Goal: Transaction & Acquisition: Obtain resource

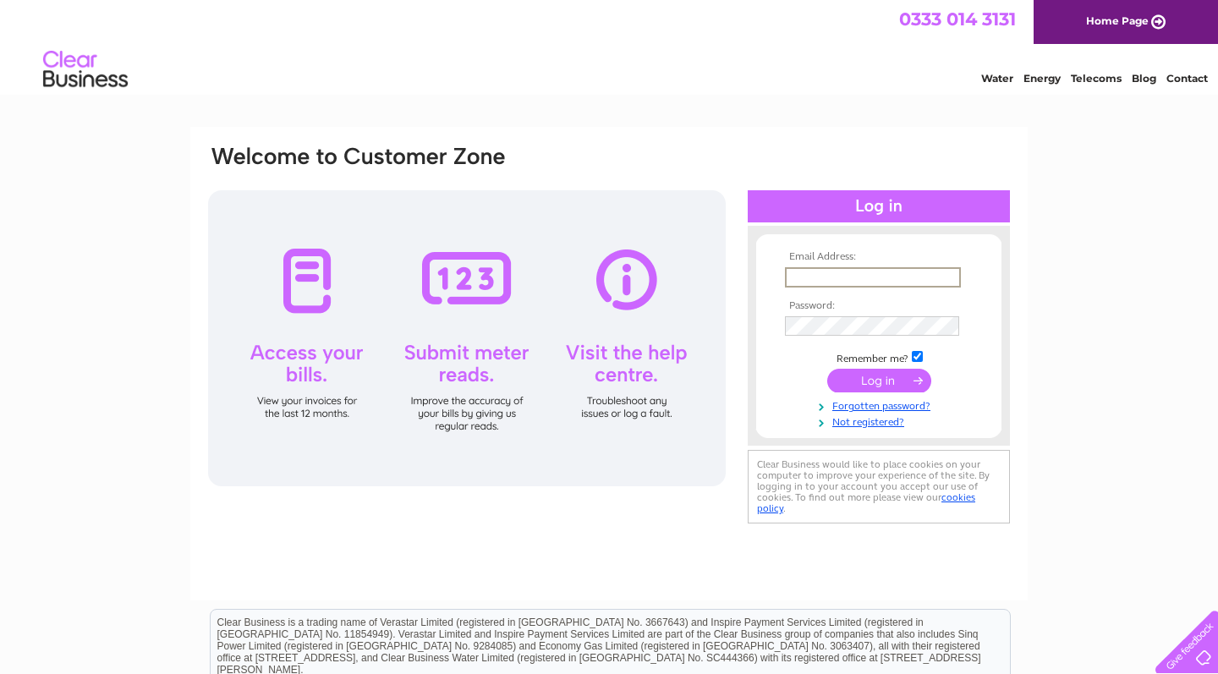
type input "info@oraclehairandbeauty.co.uk"
click at [879, 379] on input "submit" at bounding box center [879, 381] width 104 height 24
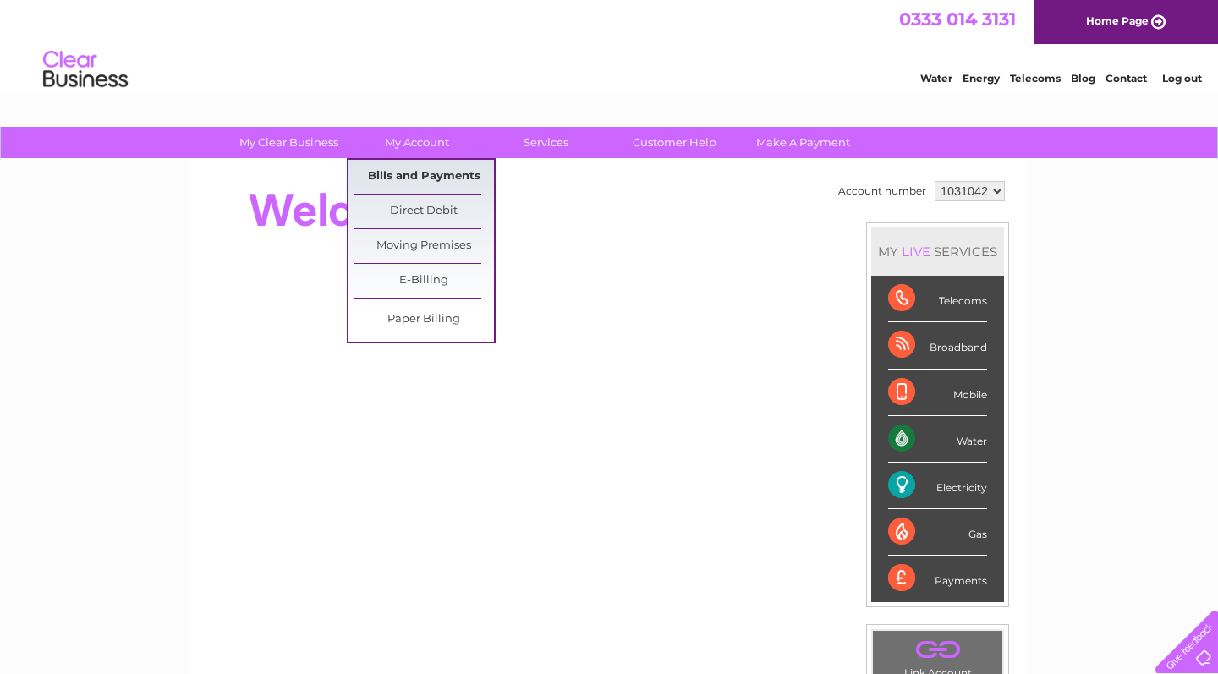
click at [438, 168] on link "Bills and Payments" at bounding box center [424, 177] width 140 height 34
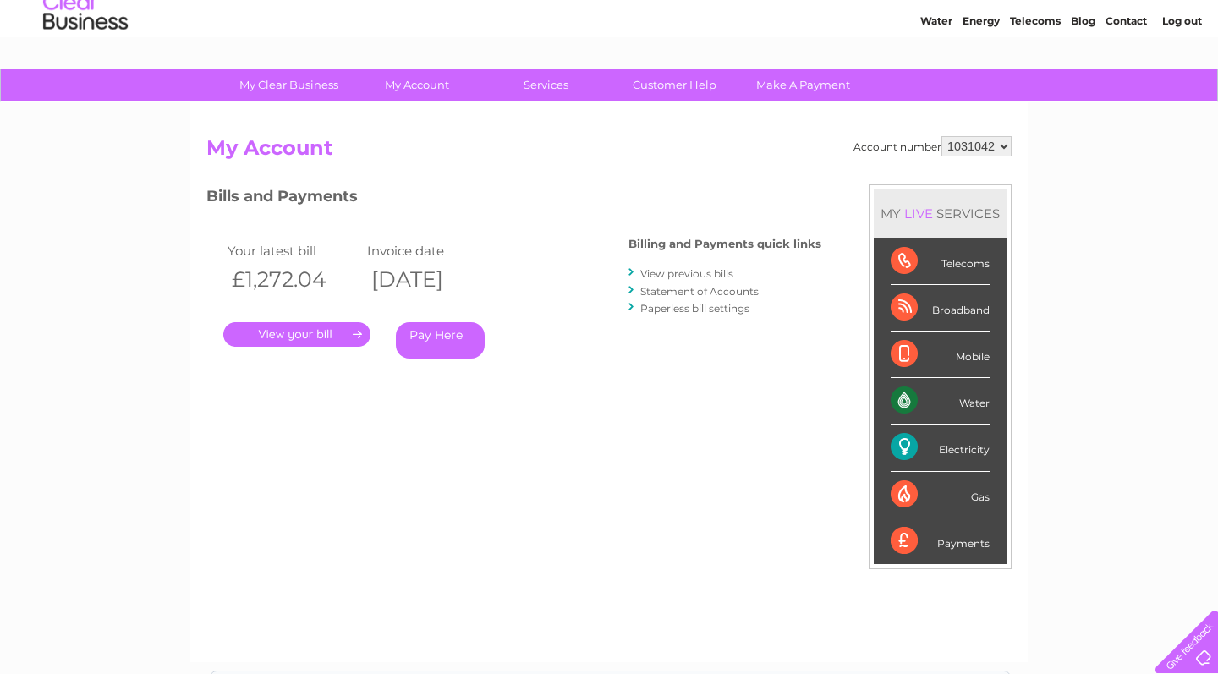
scroll to position [58, 0]
click at [326, 328] on link "." at bounding box center [296, 333] width 147 height 25
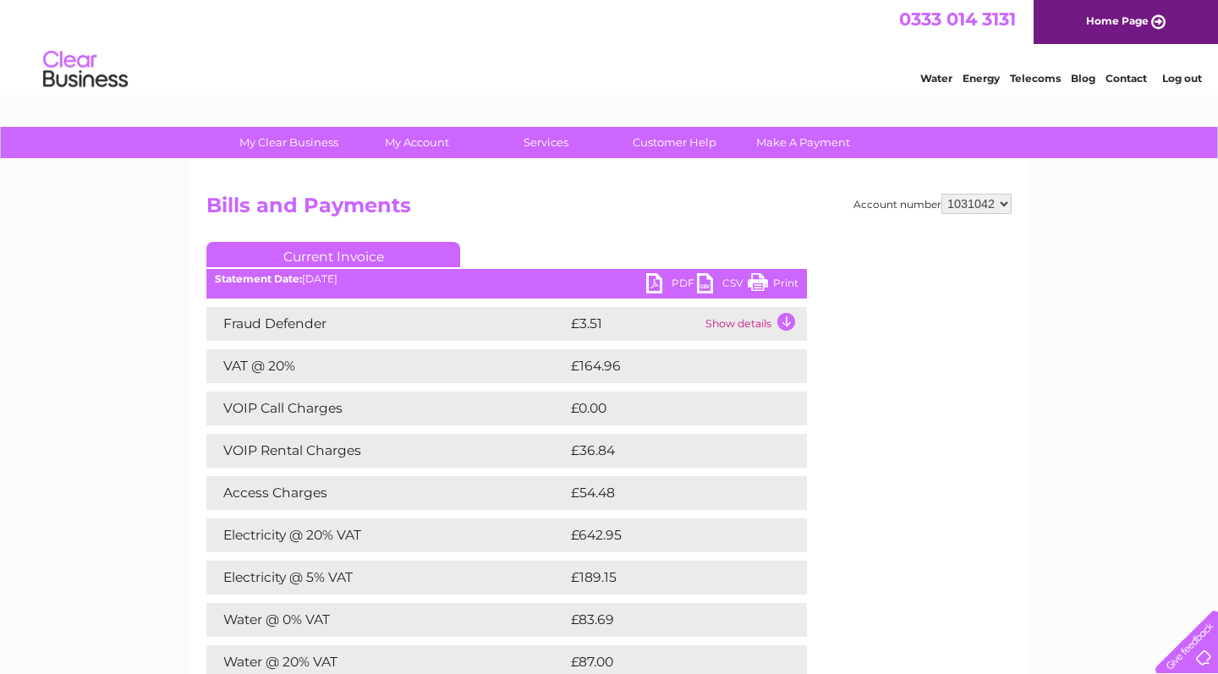
click at [657, 281] on link "PDF" at bounding box center [671, 285] width 51 height 25
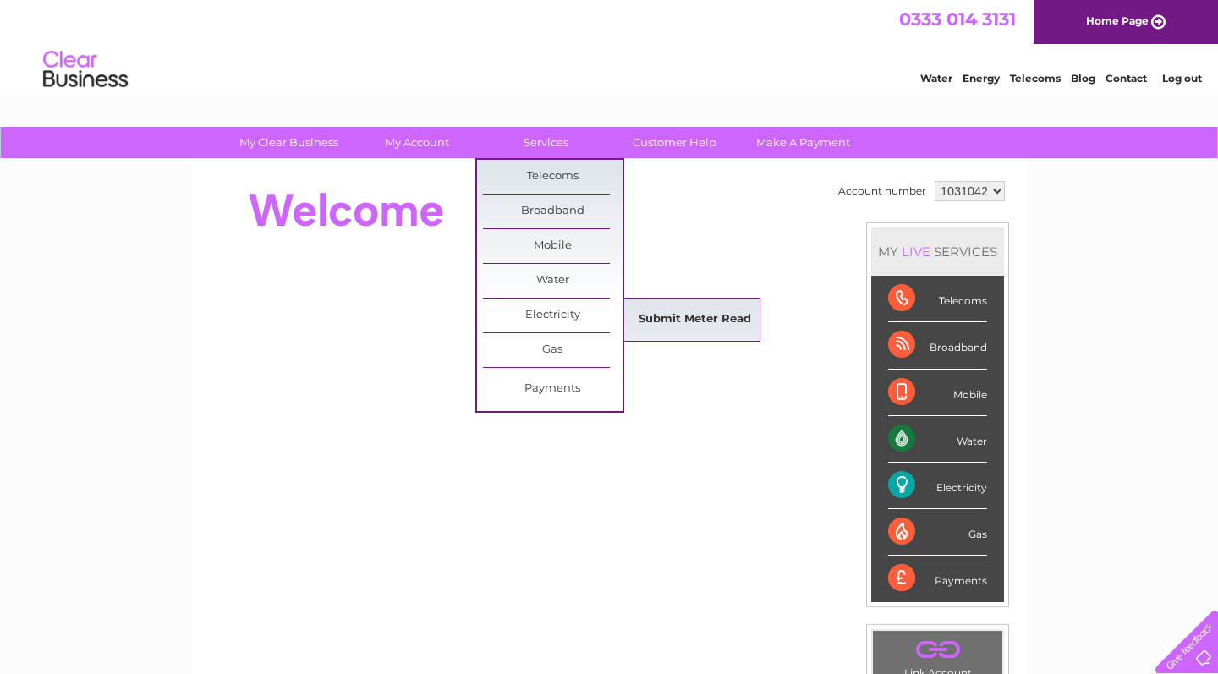
click at [671, 318] on link "Submit Meter Read" at bounding box center [695, 320] width 140 height 34
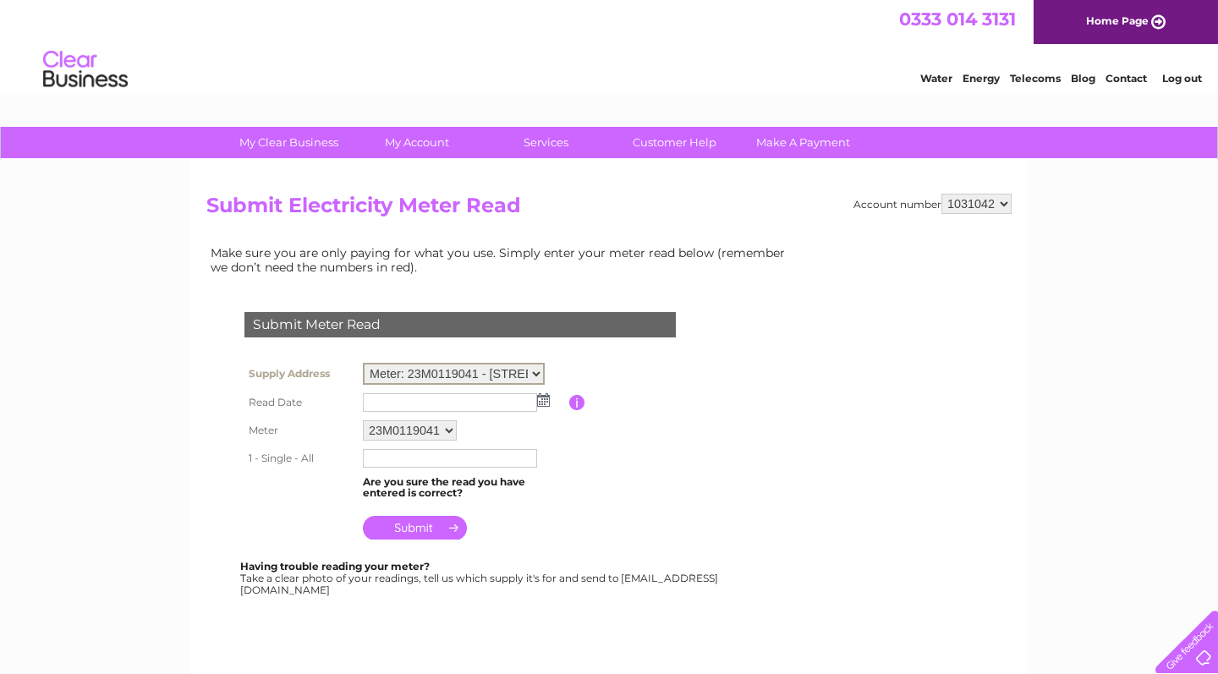
select select "131430"
select select "128631"
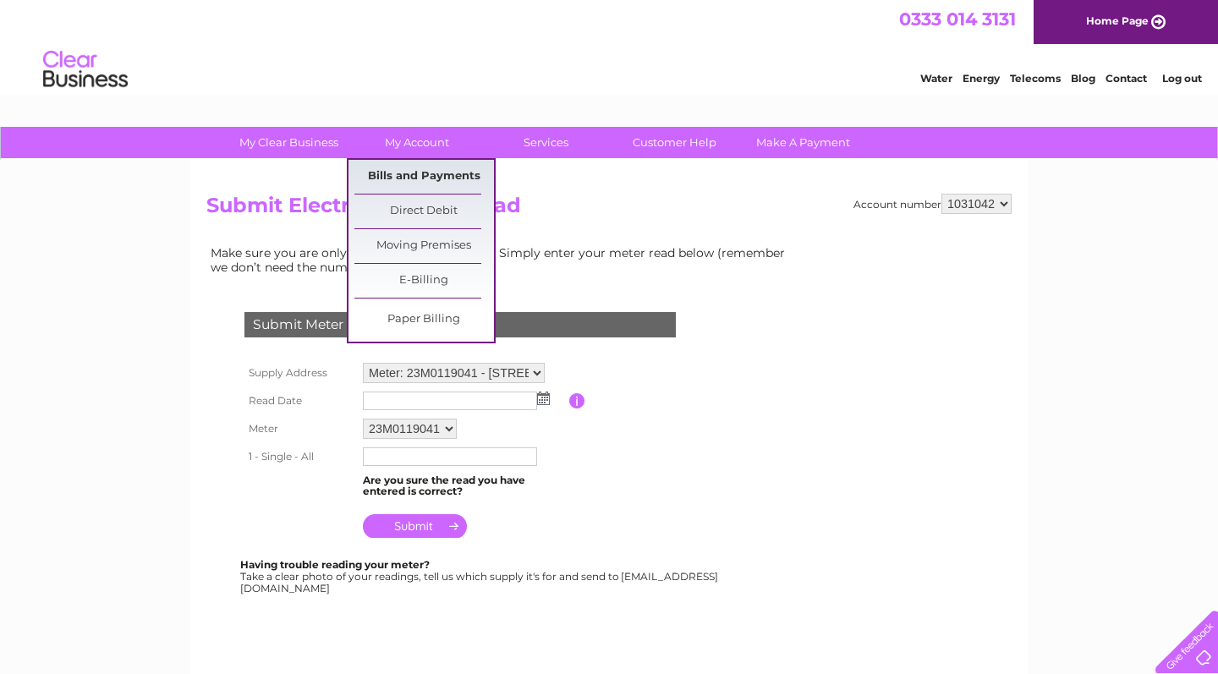
click at [417, 169] on link "Bills and Payments" at bounding box center [424, 177] width 140 height 34
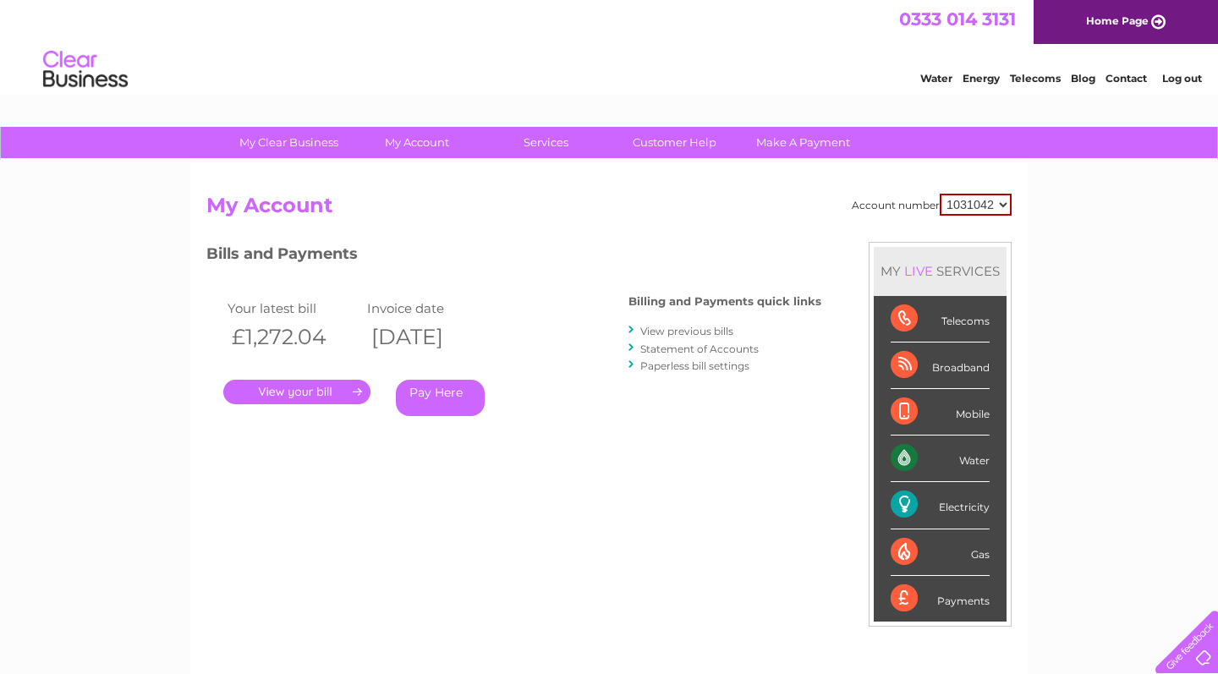
click at [318, 385] on link "." at bounding box center [296, 392] width 147 height 25
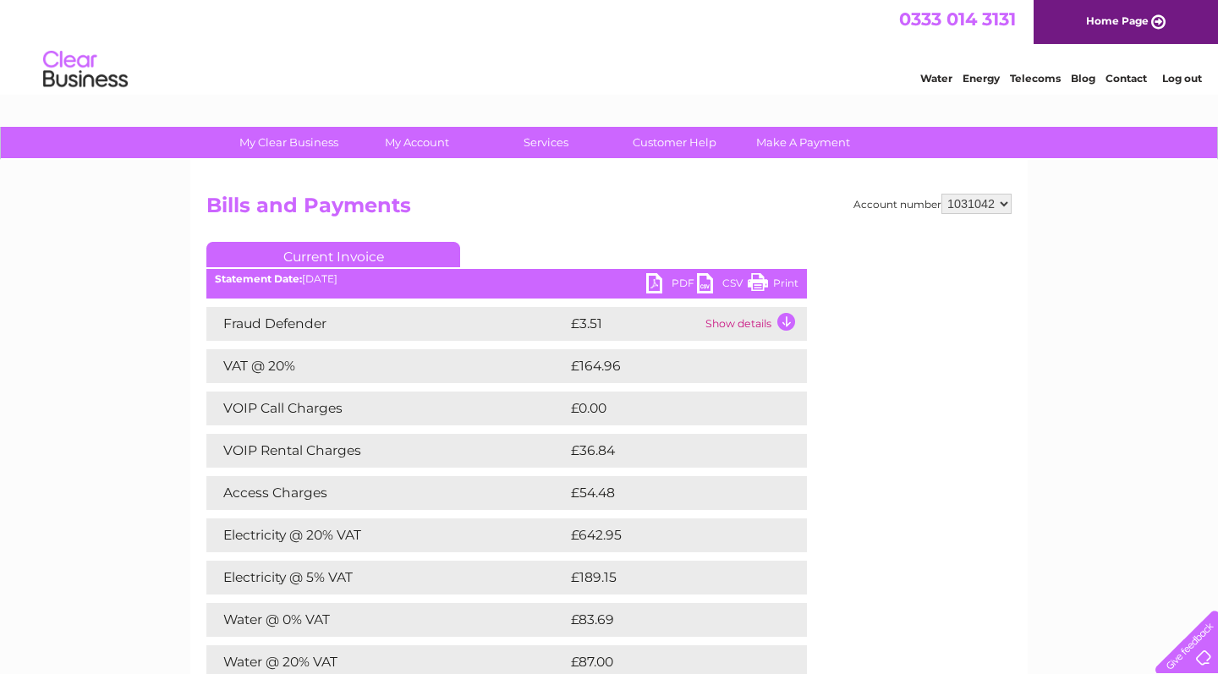
click at [678, 280] on link "PDF" at bounding box center [671, 285] width 51 height 25
click at [875, 80] on div "Water Energy Telecoms Blog Contact Log out" at bounding box center [609, 71] width 1218 height 55
click at [650, 48] on div "Water Energy Telecoms Blog Contact Log out" at bounding box center [609, 71] width 1218 height 55
